Goal: Complete application form

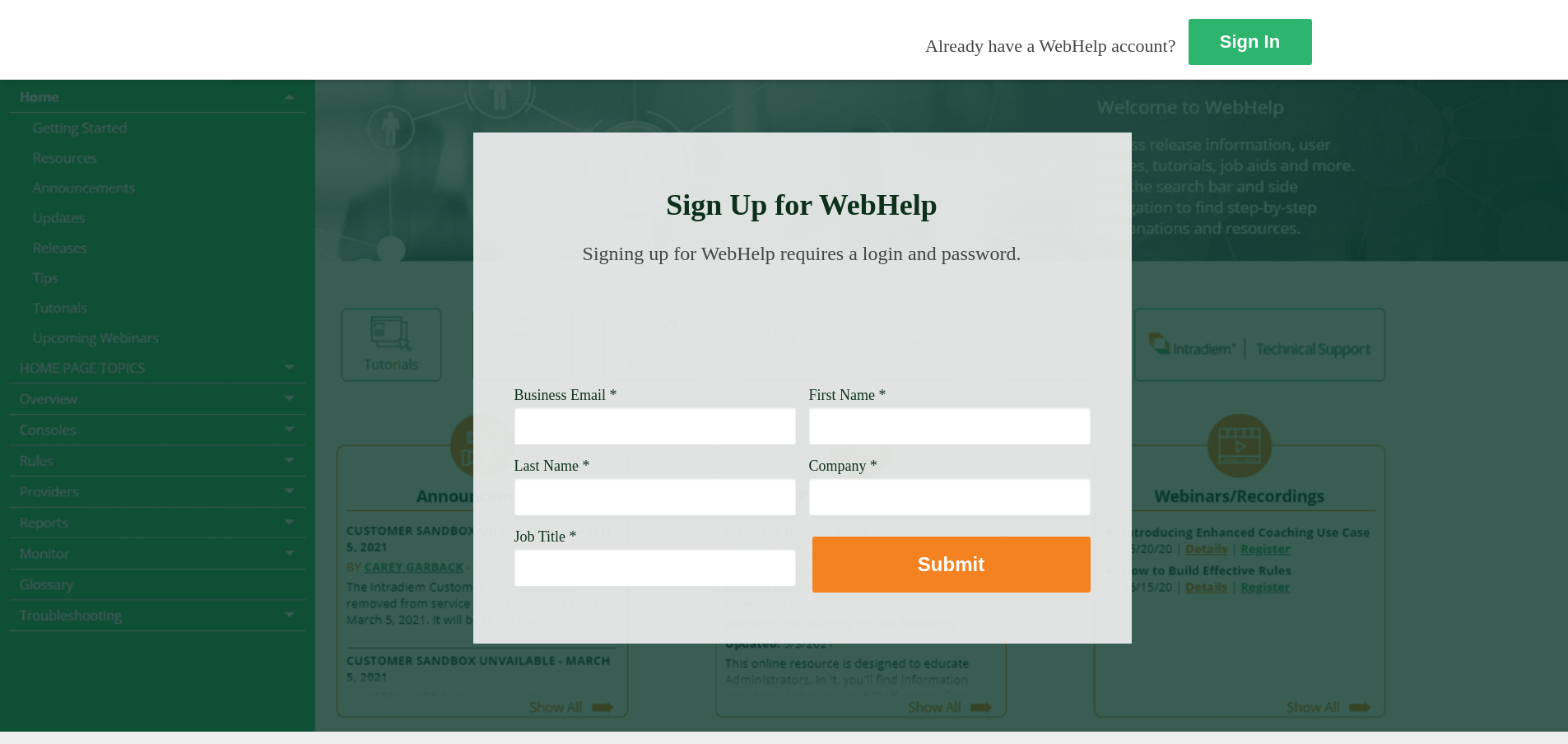
click at [515, 419] on input "Business Email *" at bounding box center [656, 426] width 281 height 38
click at [515, 546] on div "Job Title *" at bounding box center [656, 557] width 281 height 58
click at [515, 563] on input "Job Title *" at bounding box center [656, 567] width 281 height 38
click at [515, 439] on input "Business Email *" at bounding box center [656, 426] width 281 height 38
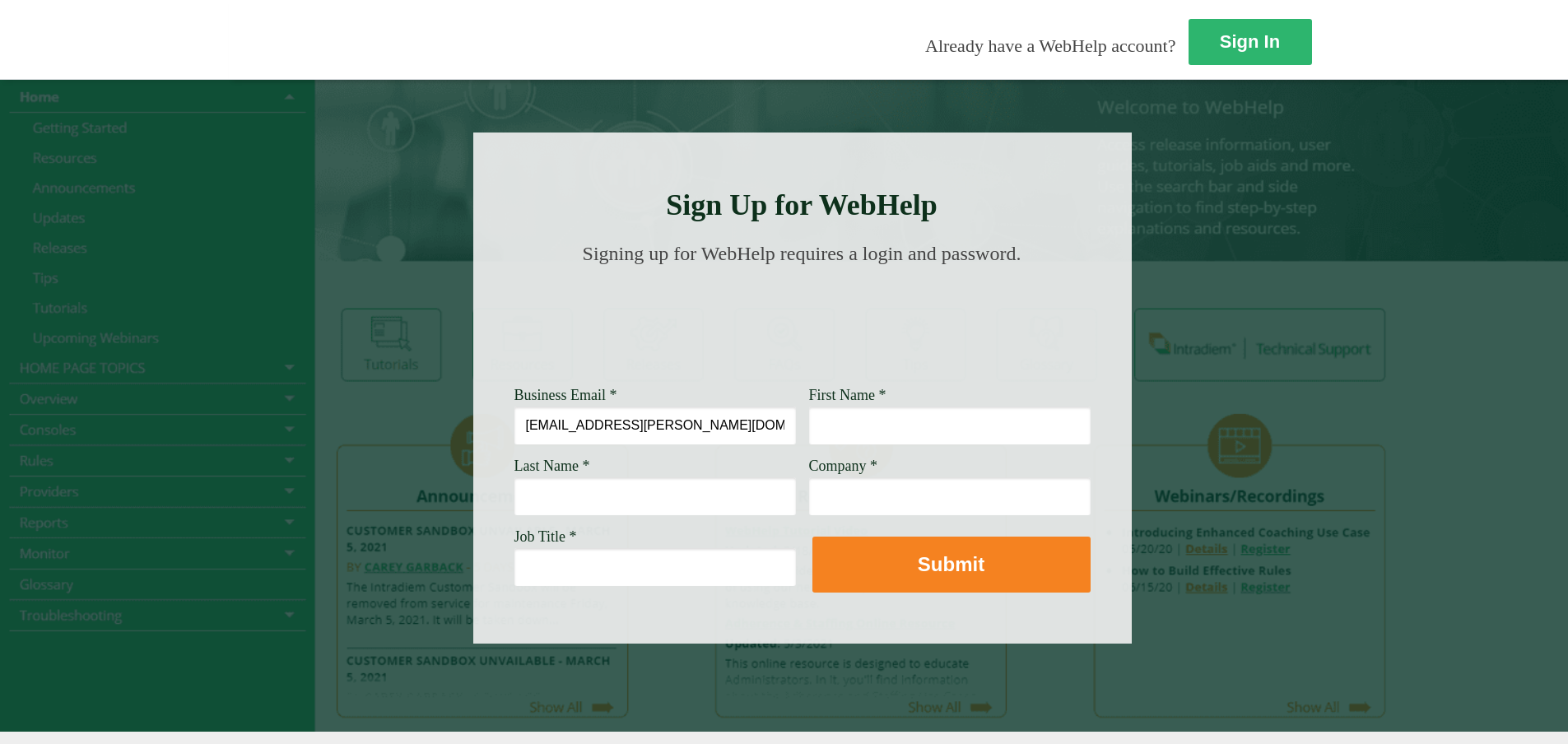
type input "[EMAIL_ADDRESS][PERSON_NAME][DOMAIN_NAME]"
click at [623, 449] on div at bounding box center [802, 388] width 658 height 511
click at [809, 412] on input "First Name *" at bounding box center [949, 426] width 281 height 38
type input "Javen"
type input "[PERSON_NAME]"
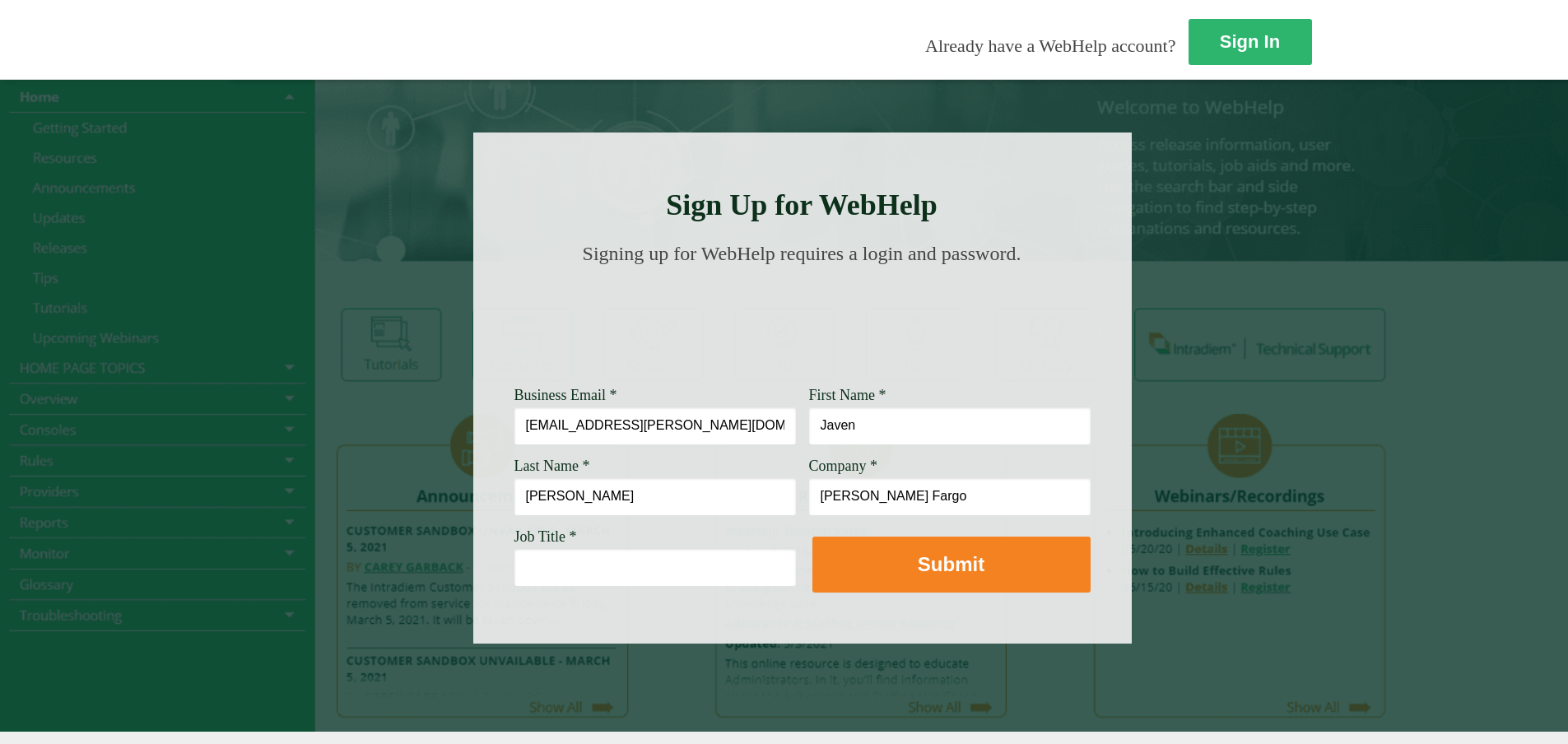
type input "[PERSON_NAME] Fargo"
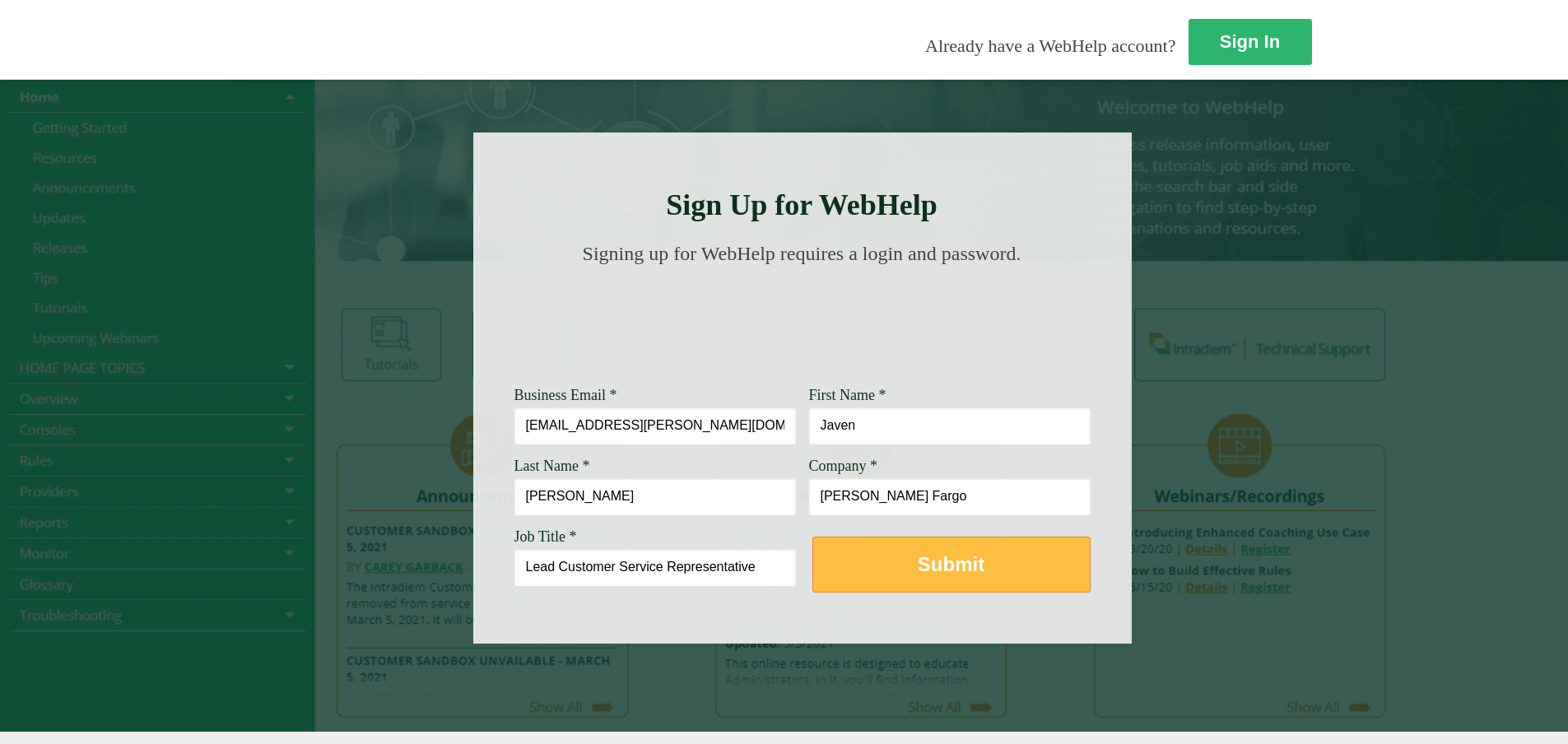
type input "Lead Customer Service Representative"
click at [812, 545] on button "Submit" at bounding box center [951, 565] width 279 height 56
